Goal: Check status: Check status

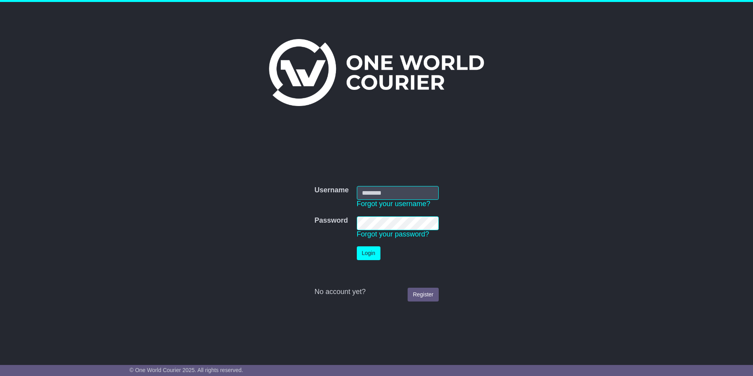
type input "**********"
click at [369, 251] on button "Login" at bounding box center [369, 253] width 24 height 14
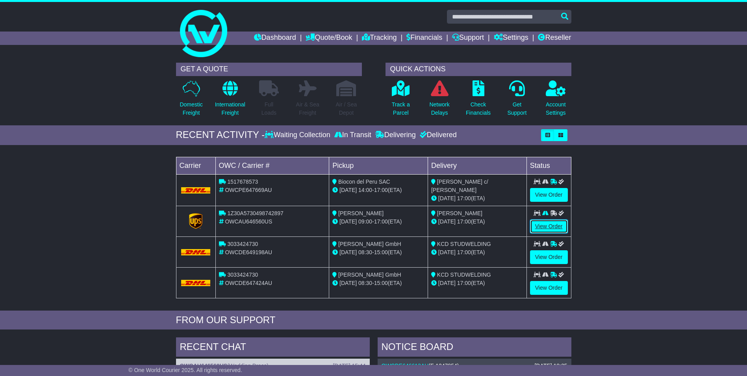
click at [546, 224] on link "View Order" at bounding box center [549, 226] width 38 height 14
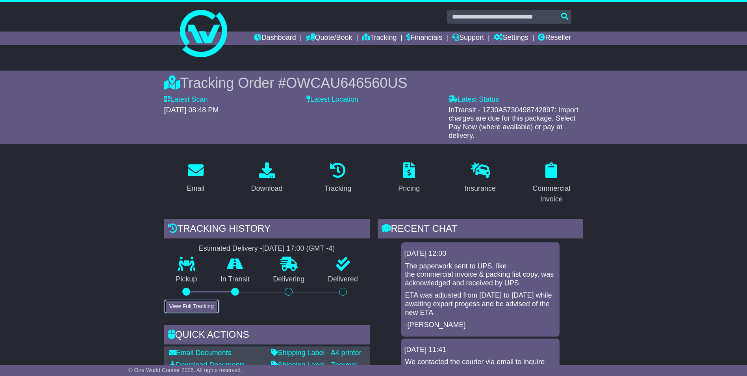
click at [197, 304] on button "View Full Tracking" at bounding box center [191, 306] width 55 height 14
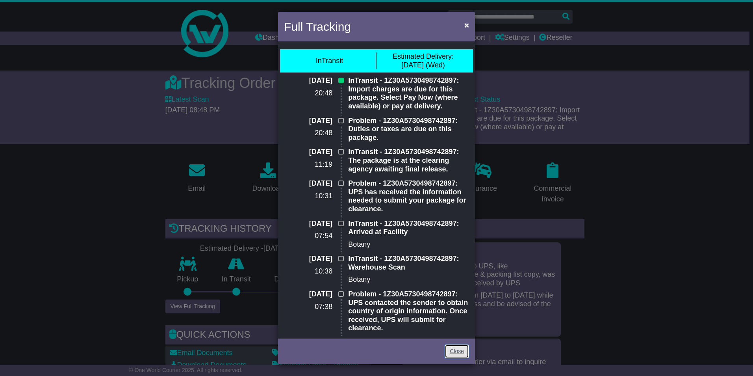
click at [450, 350] on link "Close" at bounding box center [456, 351] width 24 height 14
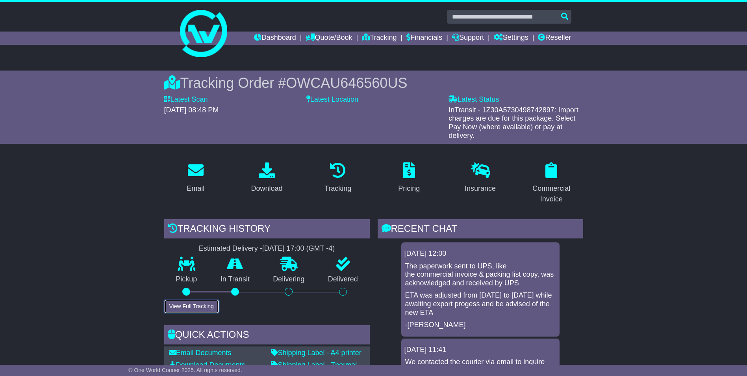
click at [202, 306] on button "View Full Tracking" at bounding box center [191, 306] width 55 height 14
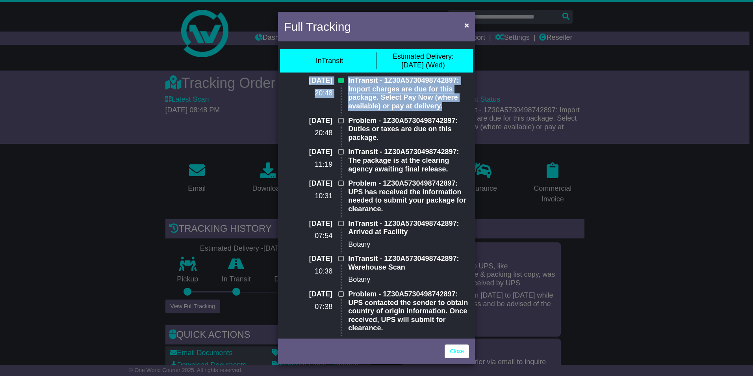
drag, startPoint x: 289, startPoint y: 78, endPoint x: 443, endPoint y: 104, distance: 156.5
click at [443, 104] on div "22 Sep 2025 20:48 InTransit - 1Z30A5730498742897: Import charges are due for th…" at bounding box center [376, 96] width 193 height 40
drag, startPoint x: 443, startPoint y: 104, endPoint x: 416, endPoint y: 101, distance: 27.3
click at [465, 26] on span "×" at bounding box center [466, 24] width 5 height 9
